Goal: Information Seeking & Learning: Learn about a topic

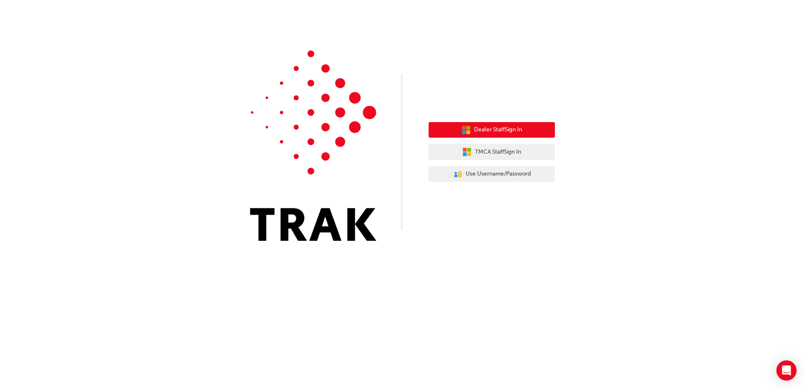
click at [497, 134] on span "Dealer Staff Sign In" at bounding box center [498, 130] width 48 height 10
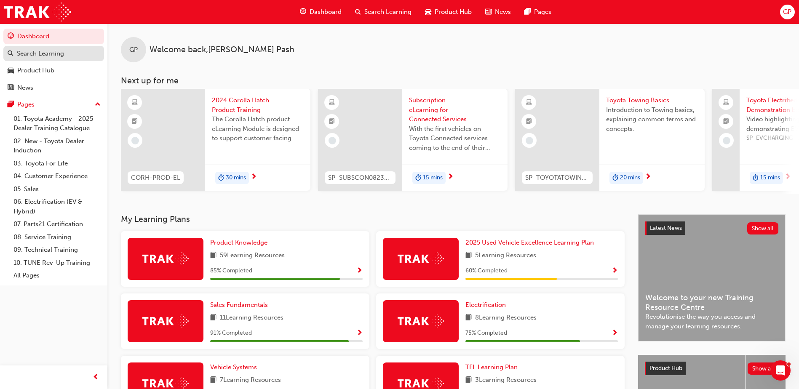
click at [38, 53] on div "Search Learning" at bounding box center [40, 54] width 47 height 10
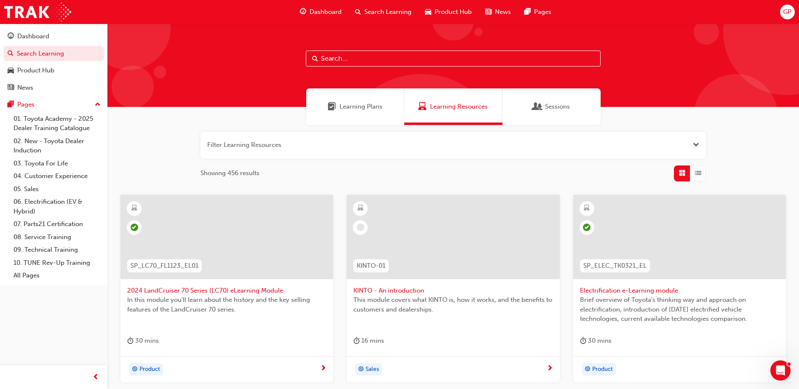
click at [328, 56] on input "text" at bounding box center [453, 59] width 295 height 16
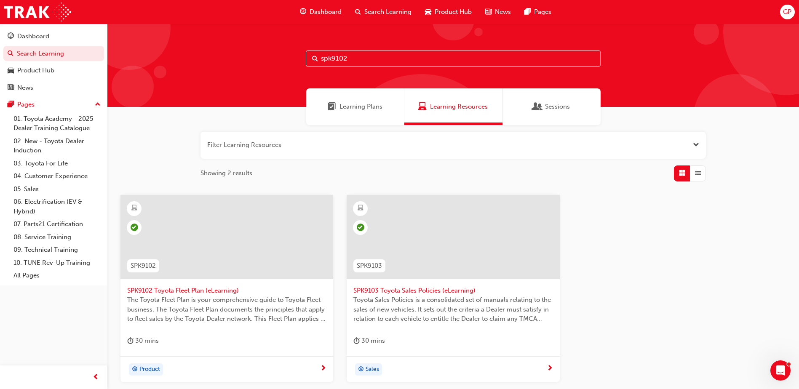
type input "spk9102"
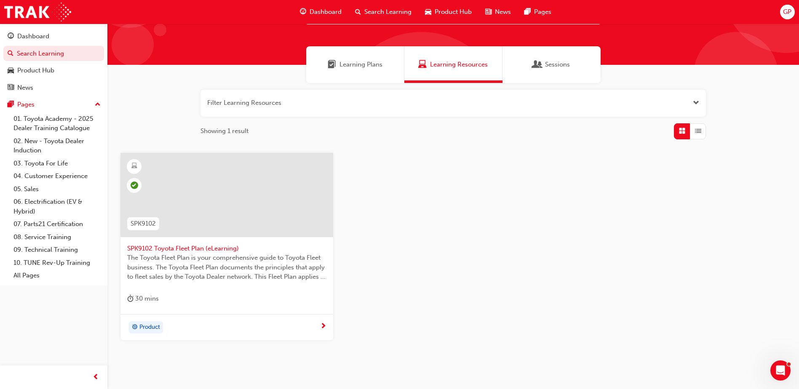
scroll to position [75, 0]
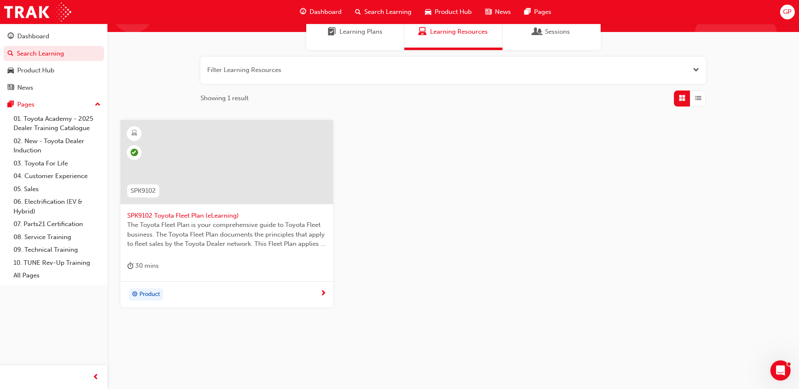
click at [318, 293] on div "Product" at bounding box center [223, 295] width 193 height 13
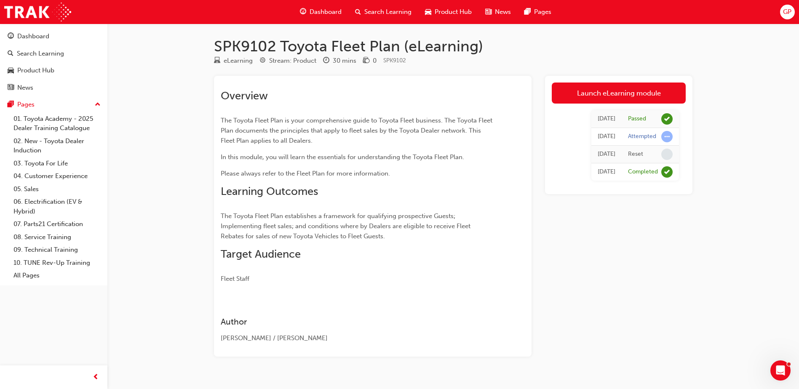
click at [395, 15] on span "Search Learning" at bounding box center [387, 12] width 47 height 10
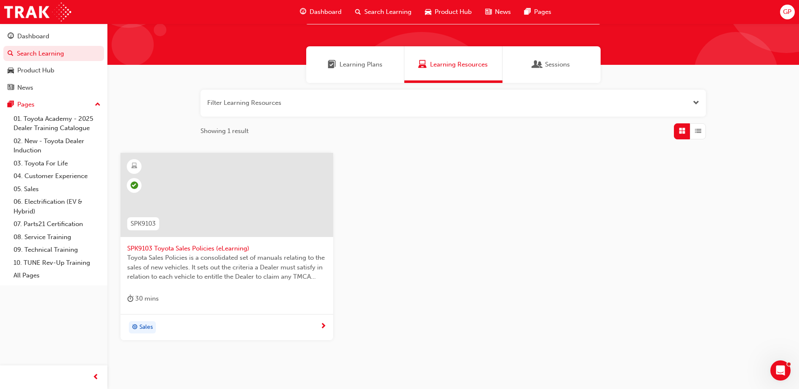
scroll to position [75, 0]
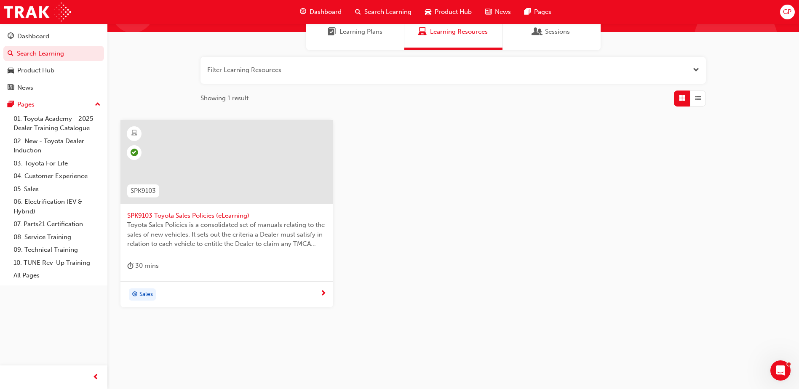
type input "spk9103"
click at [296, 289] on div "Sales" at bounding box center [223, 295] width 193 height 13
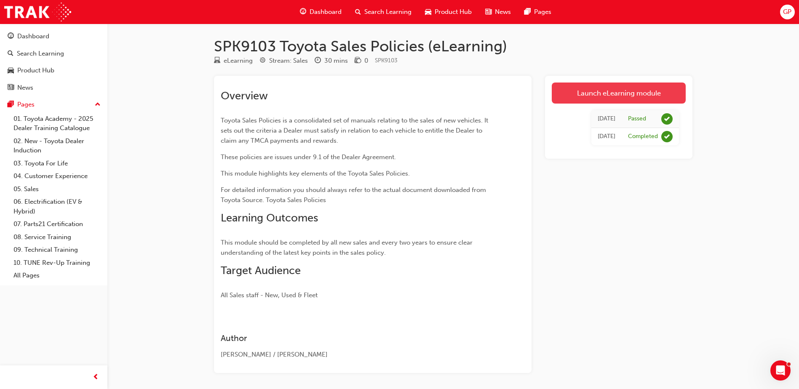
click at [610, 91] on link "Launch eLearning module" at bounding box center [619, 93] width 134 height 21
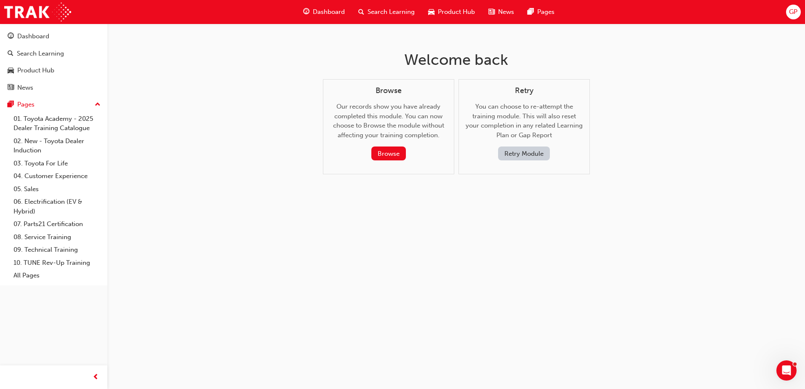
click at [527, 155] on button "Retry Module" at bounding box center [524, 154] width 52 height 14
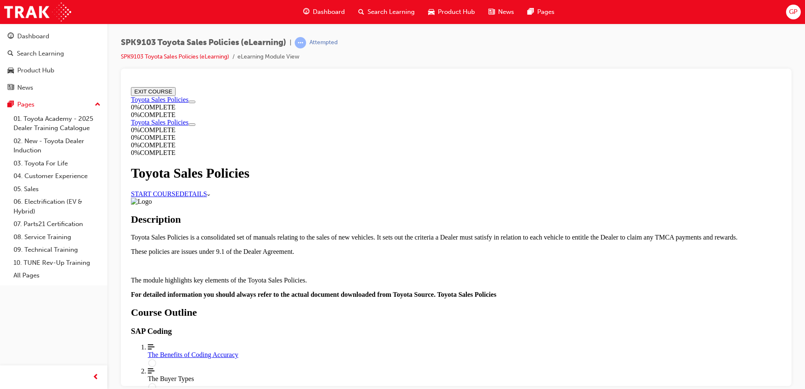
click at [179, 196] on link "START COURSE" at bounding box center [155, 193] width 48 height 7
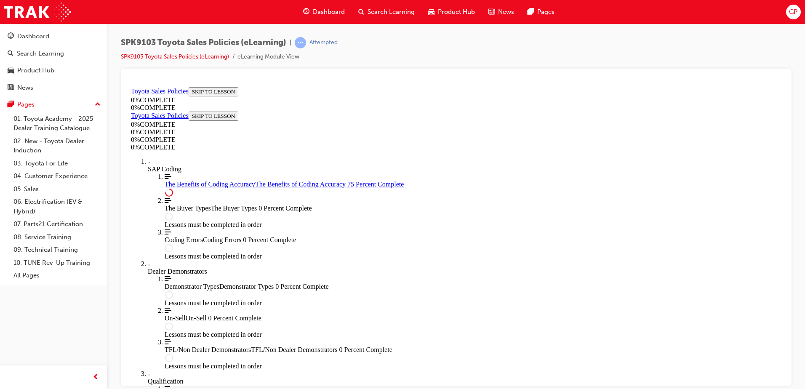
scroll to position [408, 0]
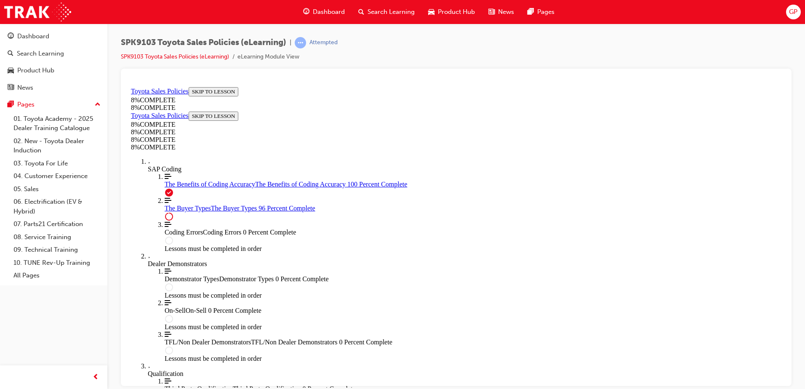
scroll to position [3459, 0]
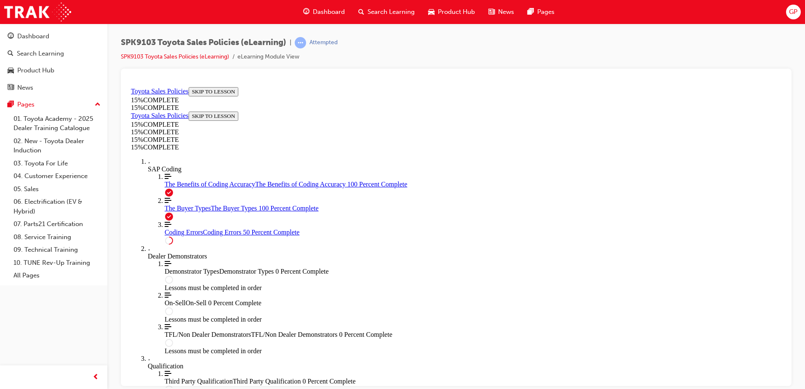
scroll to position [324, 0]
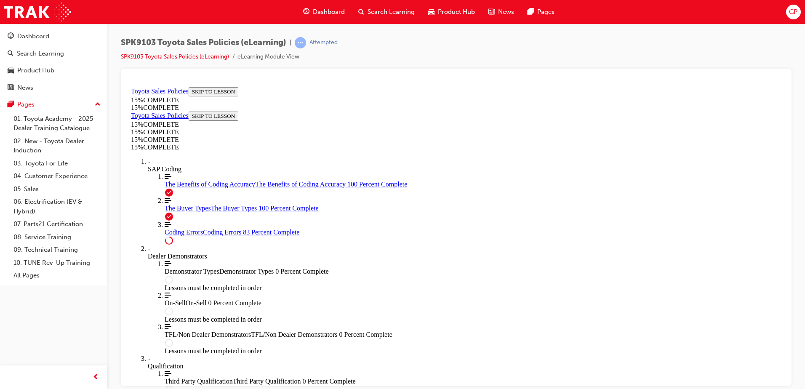
scroll to position [915, 0]
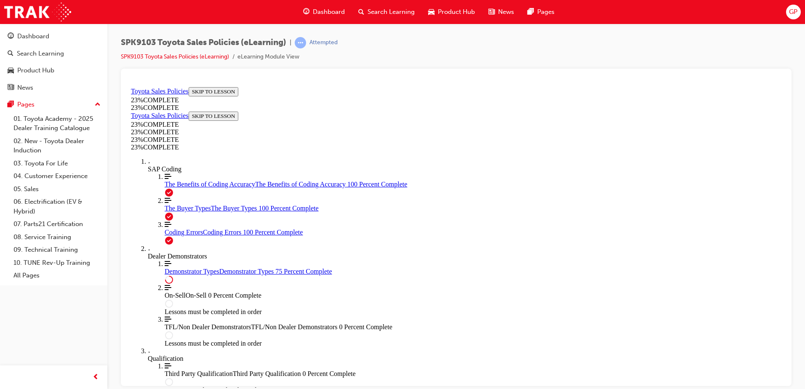
scroll to position [388, 0]
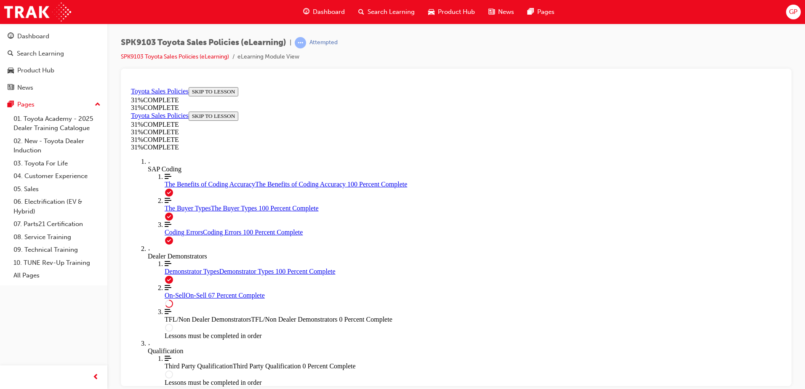
scroll to position [467, 0]
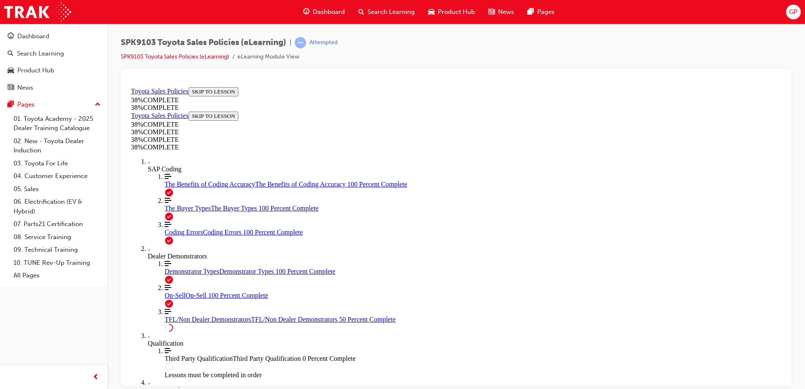
scroll to position [433, 0]
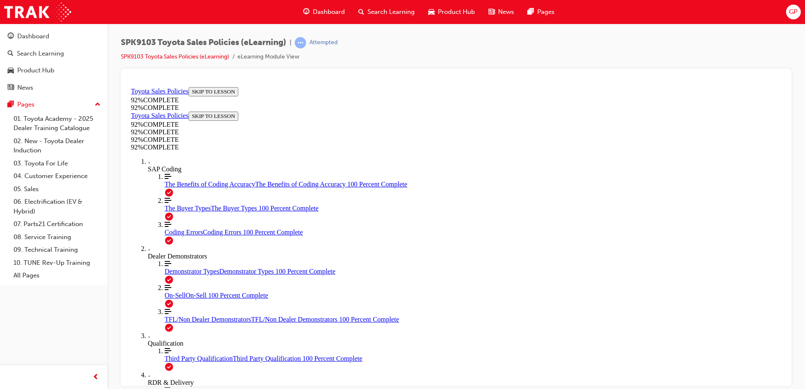
scroll to position [31, 0]
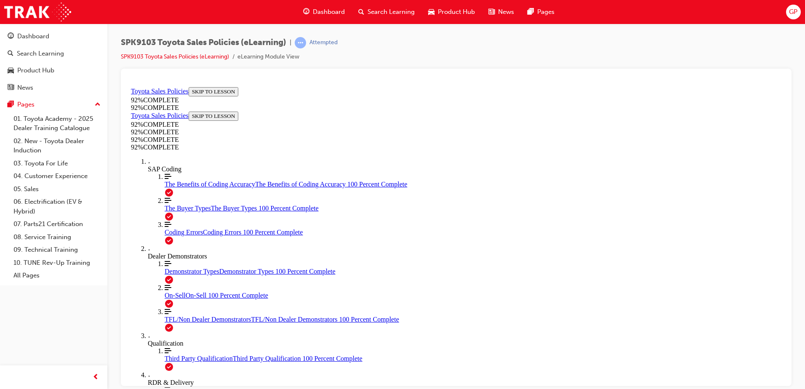
scroll to position [124, 0]
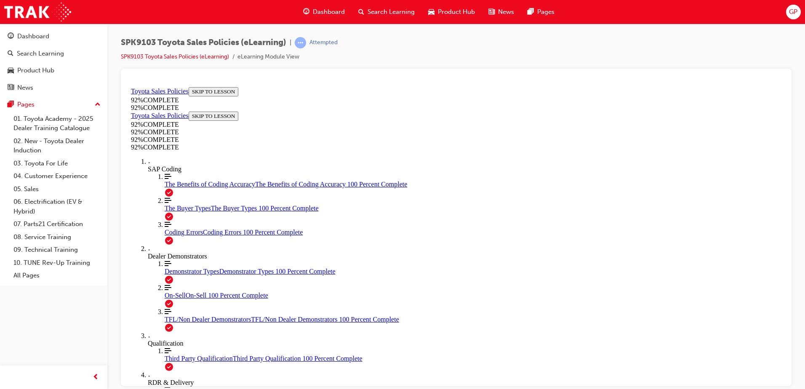
scroll to position [131, 0]
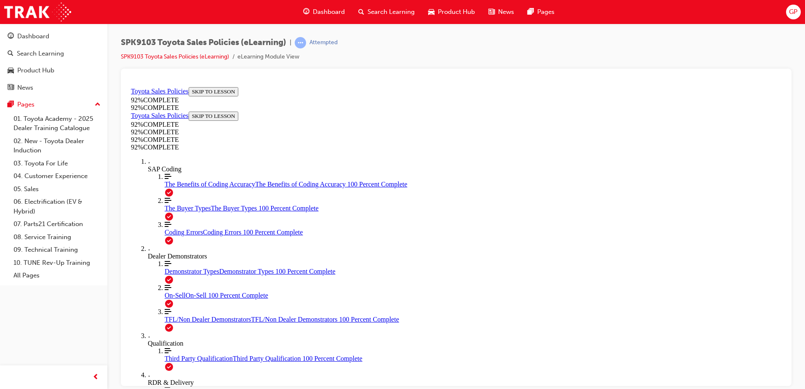
scroll to position [73, 0]
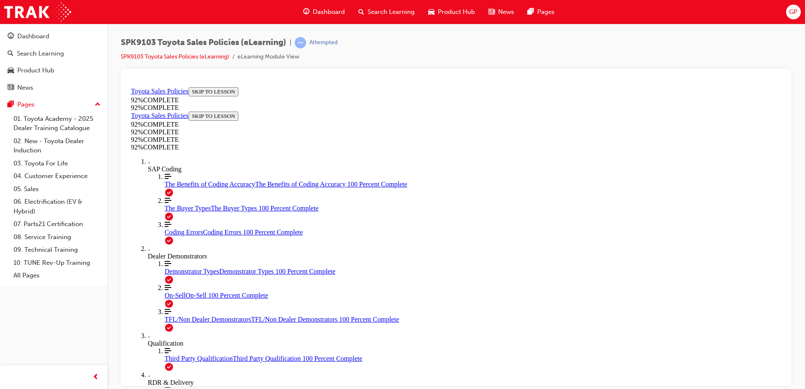
scroll to position [209, 0]
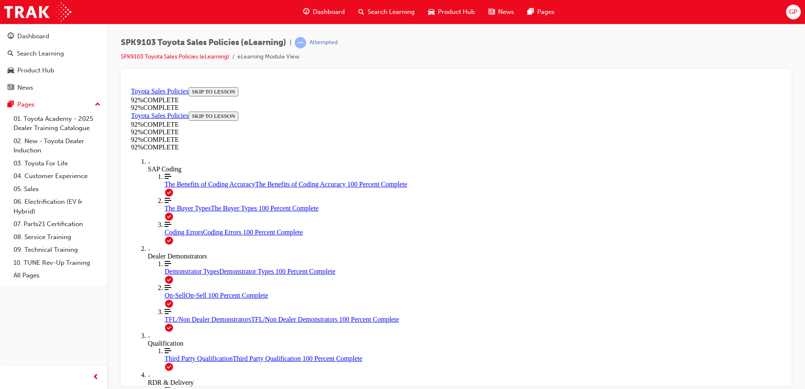
scroll to position [156, 0]
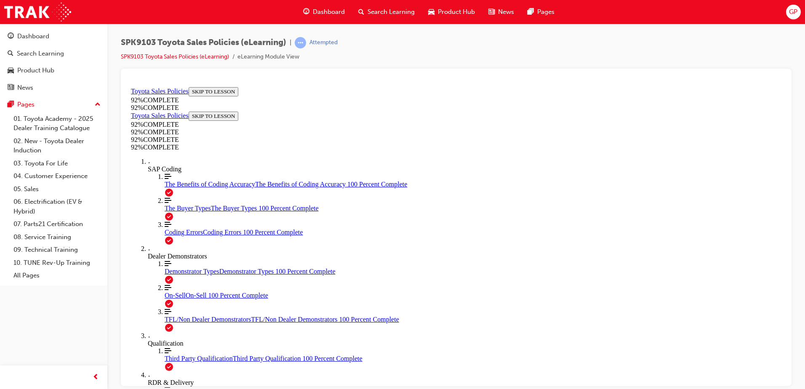
scroll to position [108, 0]
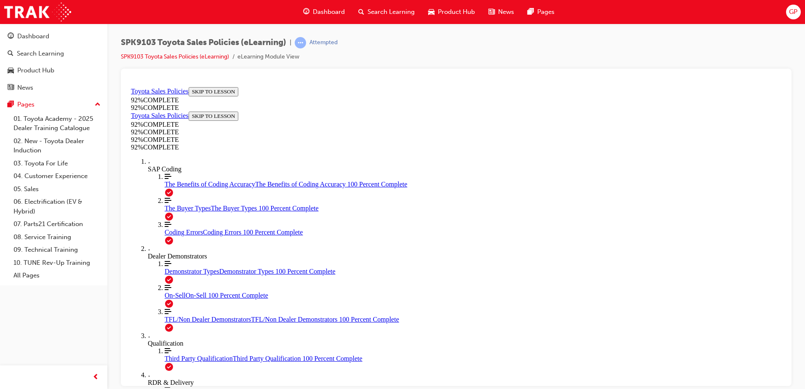
drag, startPoint x: 432, startPoint y: 278, endPoint x: 453, endPoint y: 298, distance: 29.2
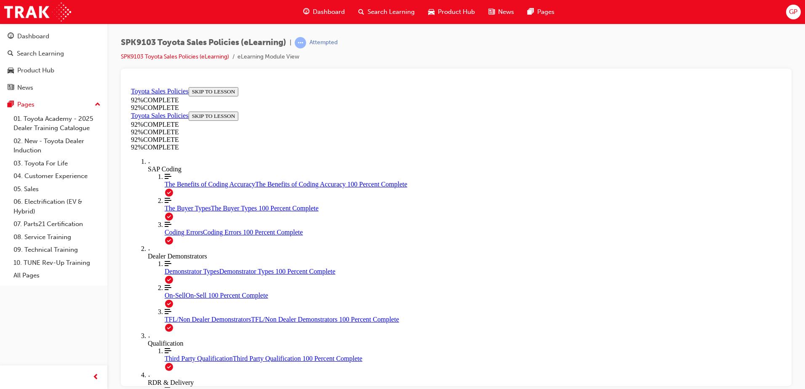
scroll to position [158, 0]
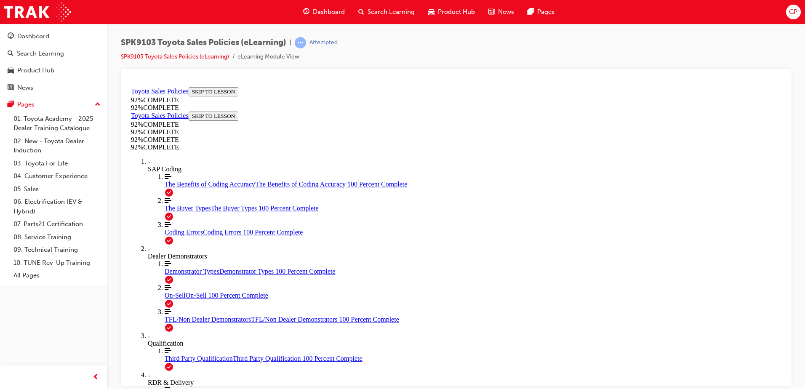
scroll to position [31, 0]
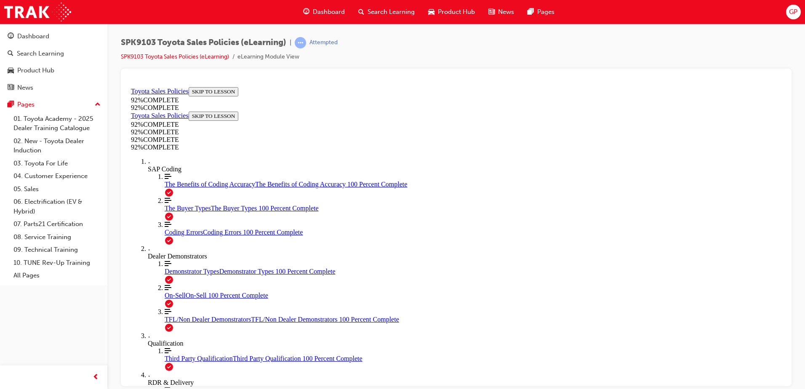
scroll to position [82, 0]
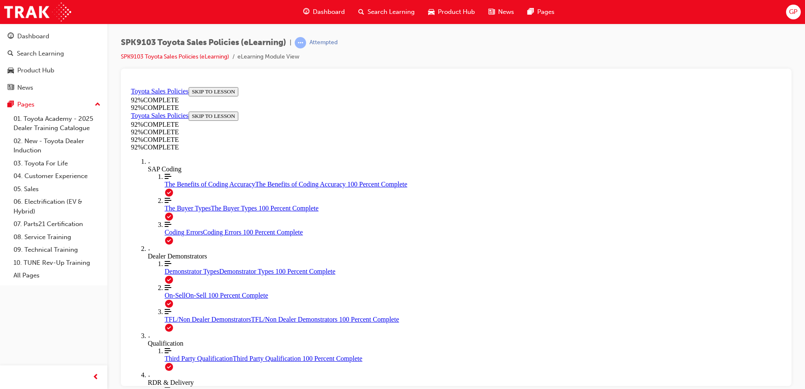
scroll to position [209, 0]
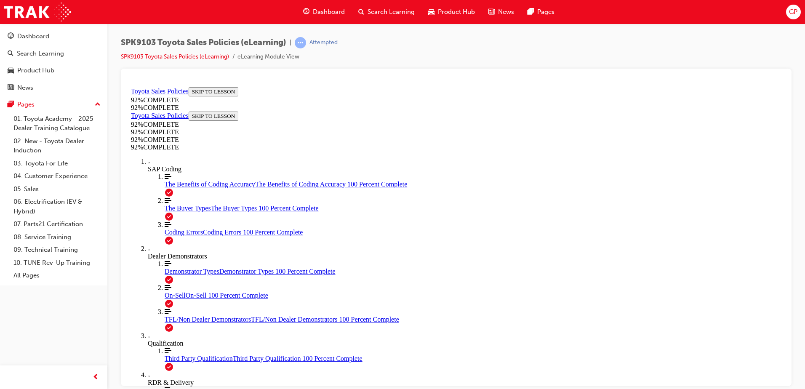
scroll to position [156, 0]
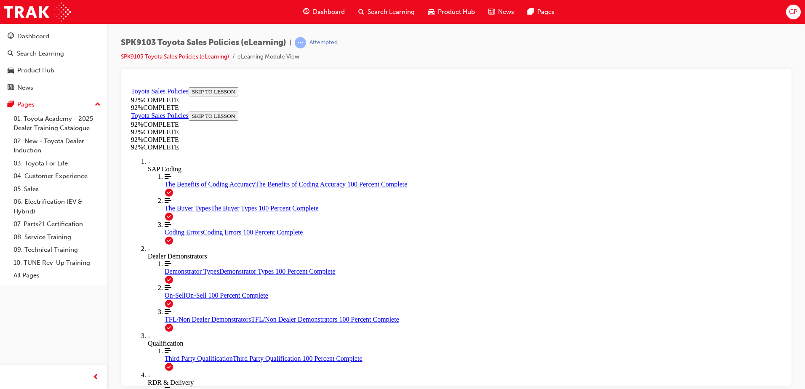
scroll to position [108, 0]
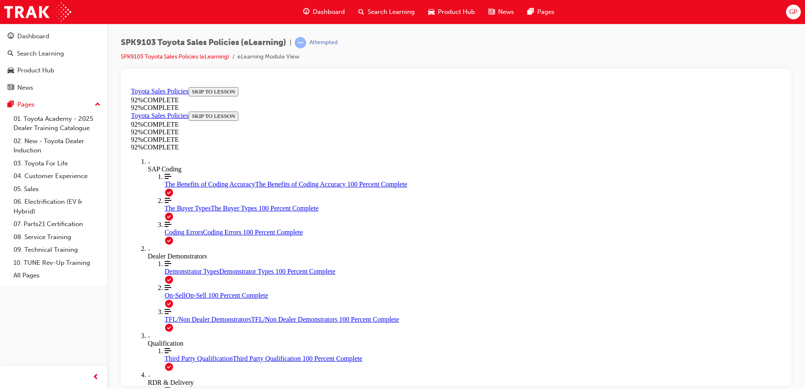
drag, startPoint x: 382, startPoint y: 360, endPoint x: 406, endPoint y: 360, distance: 24.4
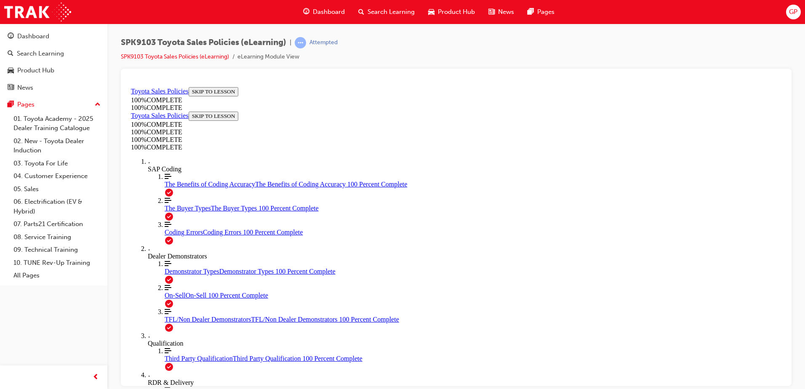
scroll to position [190, 0]
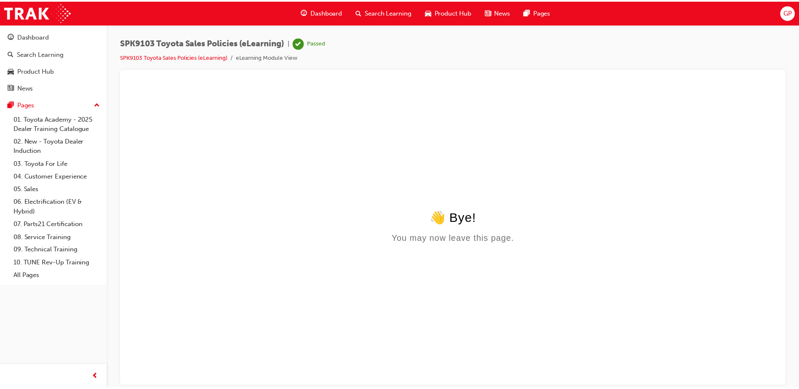
scroll to position [0, 0]
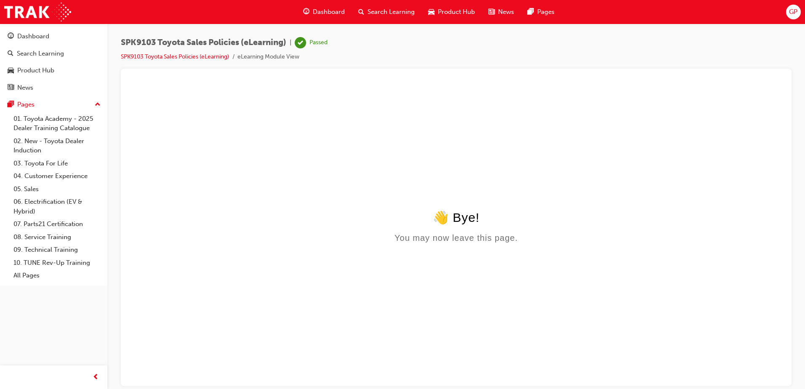
click at [394, 14] on span "Search Learning" at bounding box center [391, 12] width 47 height 10
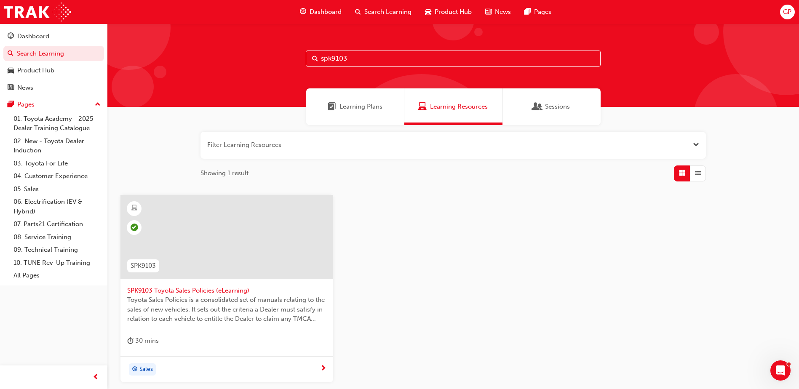
click at [787, 14] on span "GP" at bounding box center [787, 12] width 8 height 10
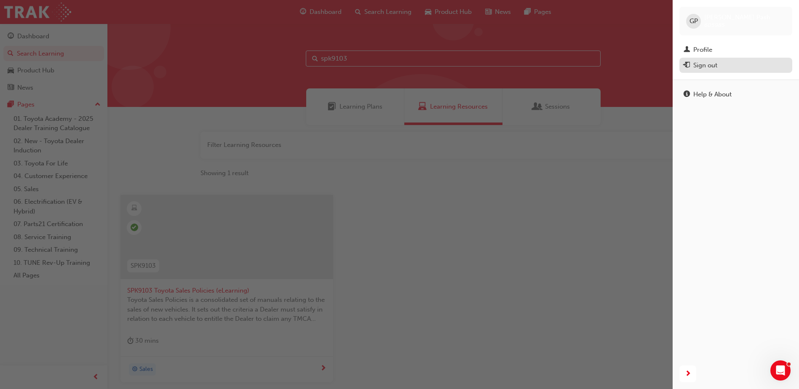
click at [712, 67] on div "Sign out" at bounding box center [705, 66] width 24 height 10
